Goal: Task Accomplishment & Management: Use online tool/utility

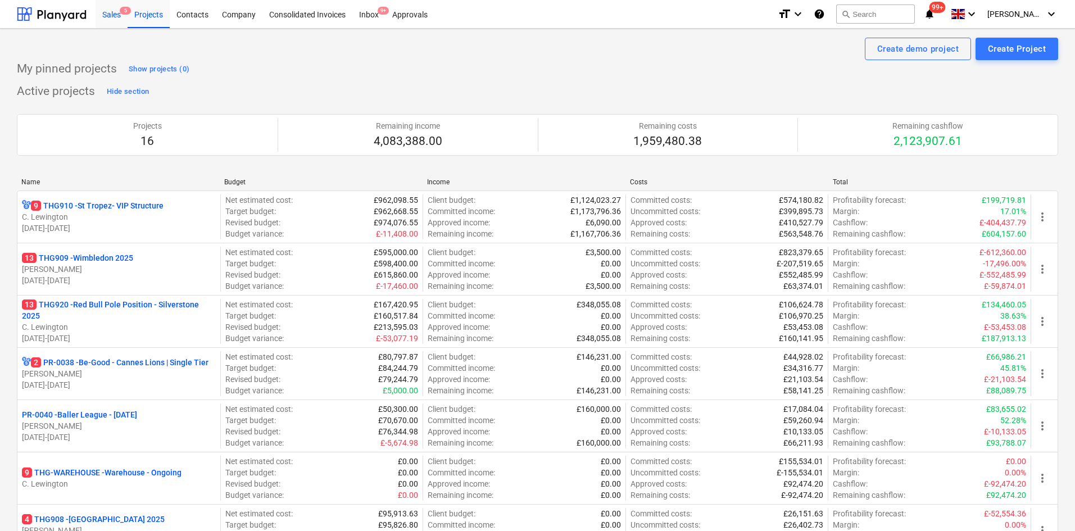
click at [96, 16] on div "Sales 5" at bounding box center [112, 13] width 32 height 29
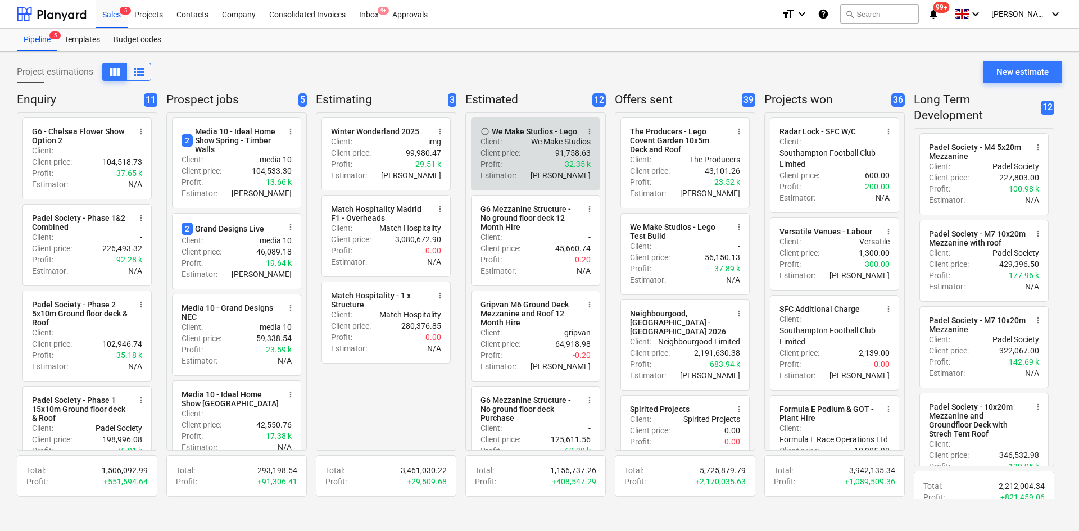
click at [503, 163] on div "Profit : 32.35 k" at bounding box center [536, 164] width 110 height 11
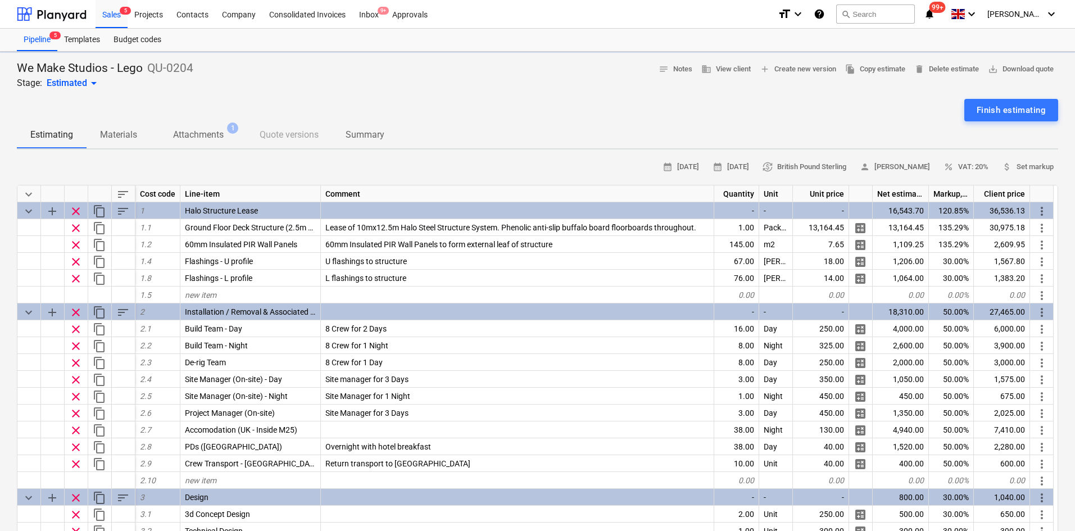
type textarea "x"
click at [207, 132] on p "Attachments" at bounding box center [198, 134] width 51 height 13
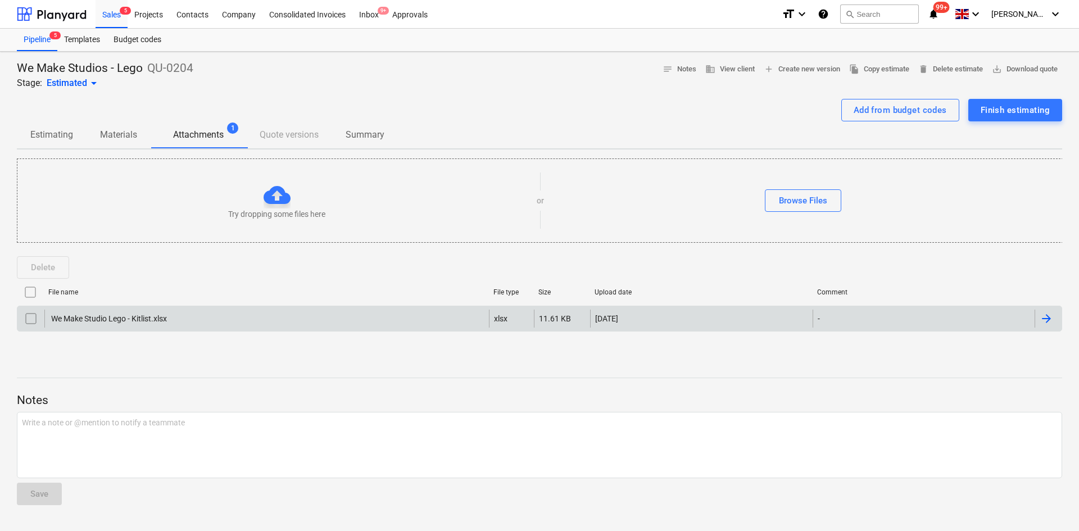
click at [129, 311] on div "We Make Studio Lego - Kitlist.xlsx" at bounding box center [266, 319] width 445 height 18
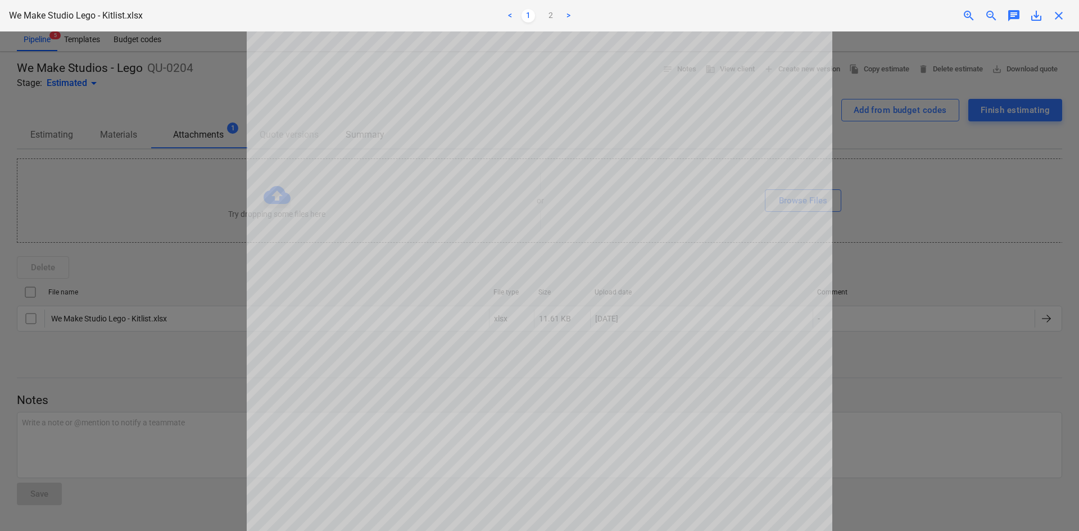
click at [79, 184] on div at bounding box center [539, 281] width 1079 height 500
click at [102, 295] on div at bounding box center [539, 281] width 1079 height 500
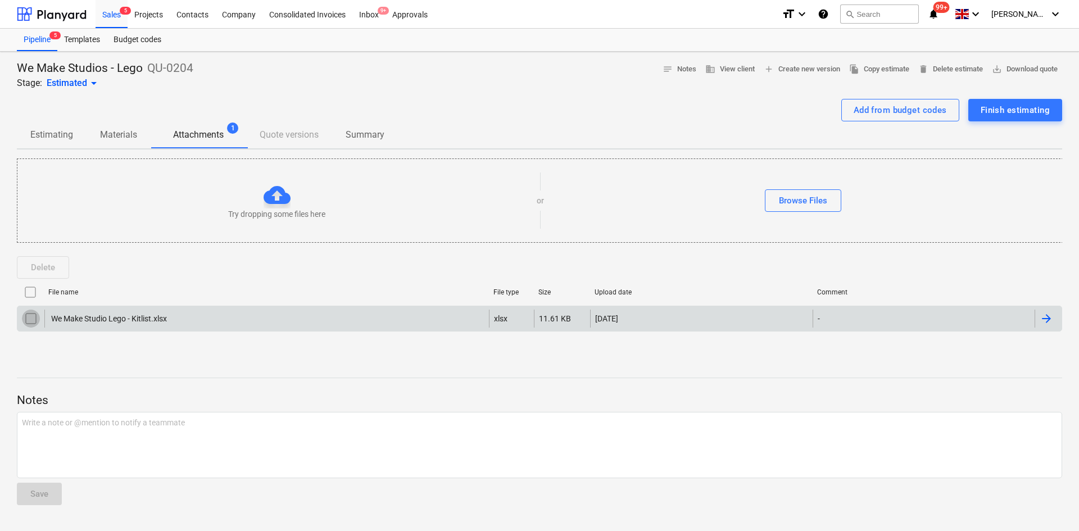
drag, startPoint x: 857, startPoint y: 320, endPoint x: 34, endPoint y: 318, distance: 823.0
click at [34, 318] on input "checkbox" at bounding box center [31, 319] width 18 height 18
click at [757, 317] on div "[DATE]" at bounding box center [701, 319] width 223 height 18
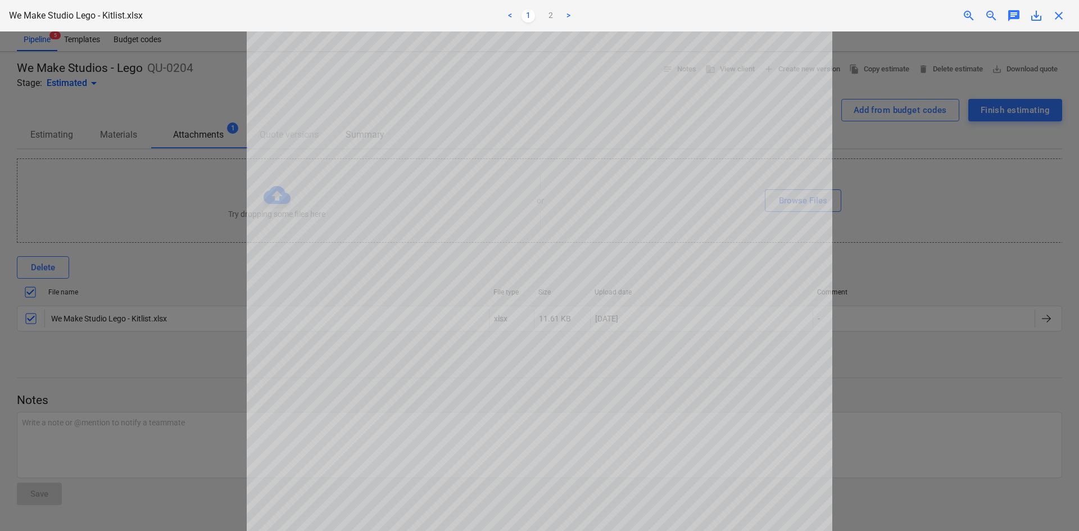
click at [1037, 12] on span "save_alt" at bounding box center [1036, 15] width 13 height 13
drag, startPoint x: 10, startPoint y: 82, endPoint x: 35, endPoint y: 19, distance: 67.9
click at [10, 89] on div at bounding box center [539, 281] width 1079 height 500
